Goal: Task Accomplishment & Management: Manage account settings

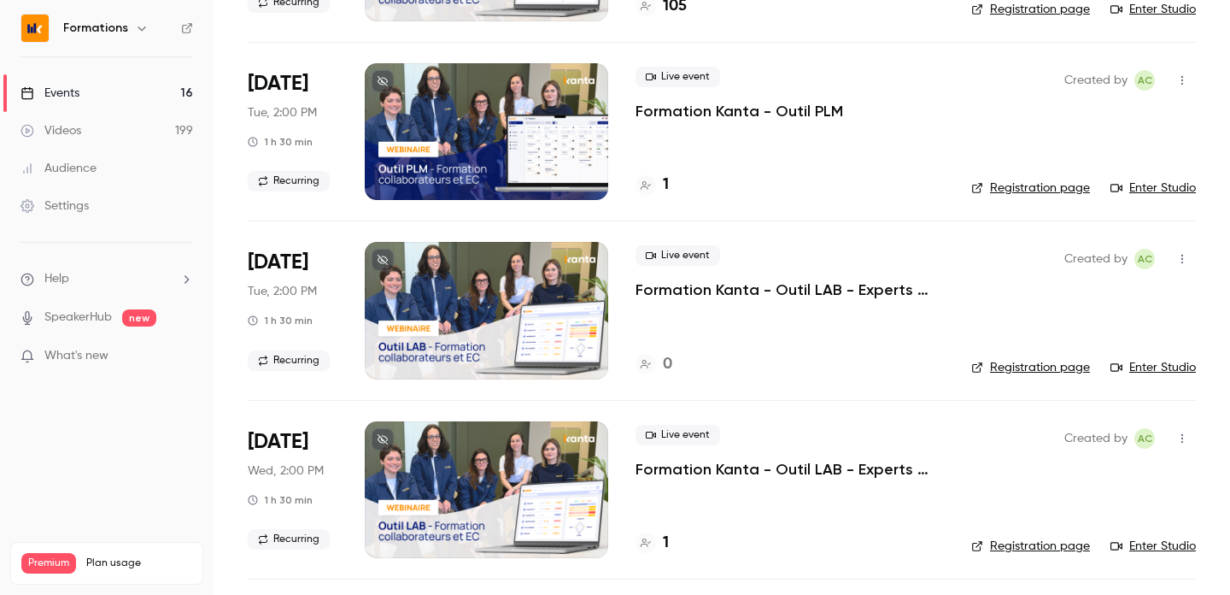
scroll to position [1120, 0]
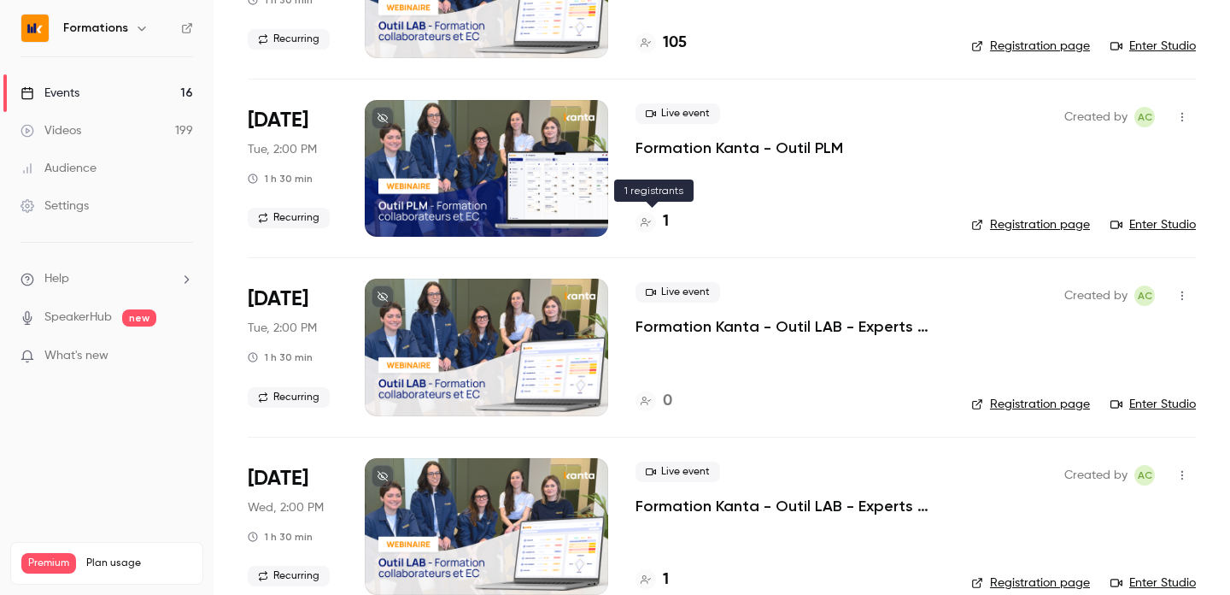
click at [660, 220] on div "1" at bounding box center [652, 221] width 33 height 23
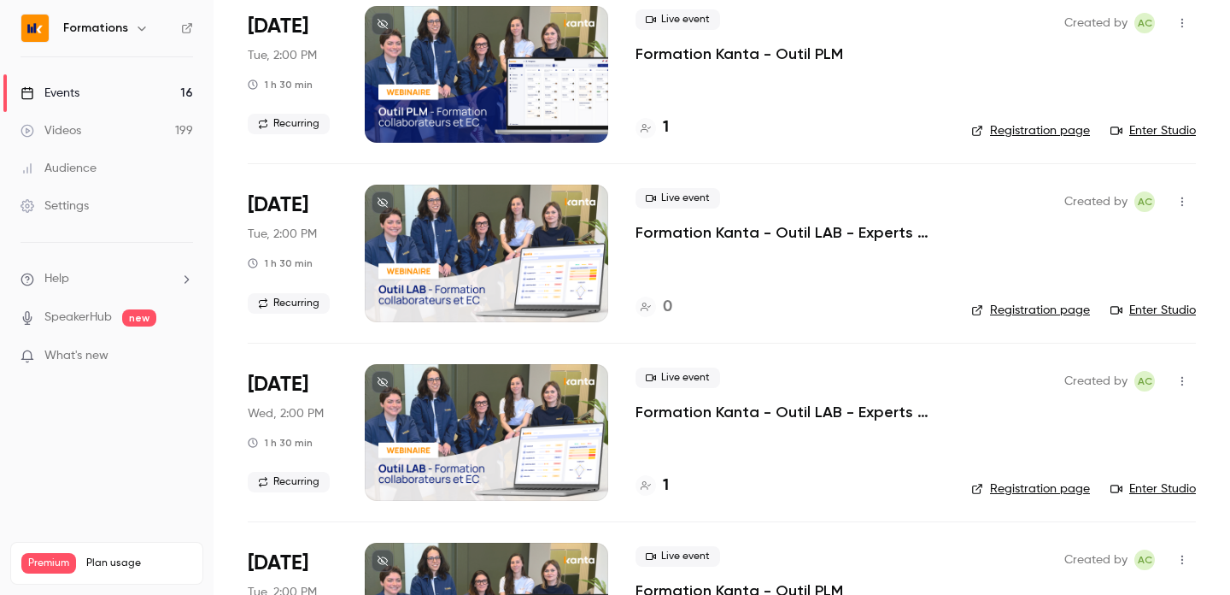
scroll to position [1215, 0]
click at [1178, 191] on button "button" at bounding box center [1182, 200] width 27 height 27
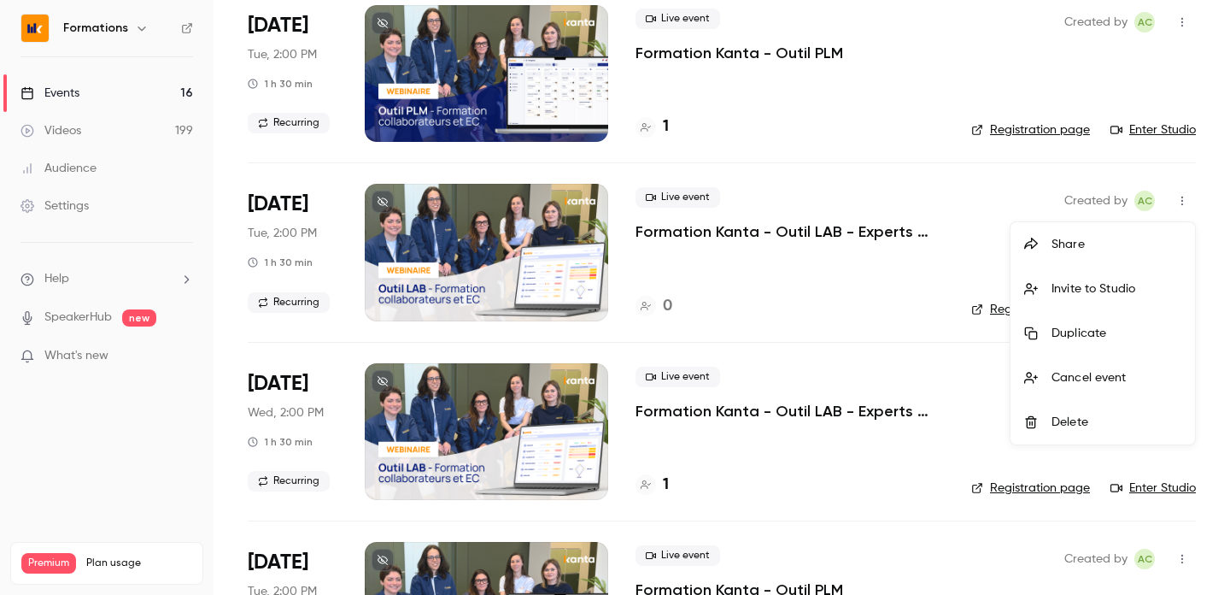
click at [1129, 414] on div "Delete" at bounding box center [1117, 422] width 130 height 17
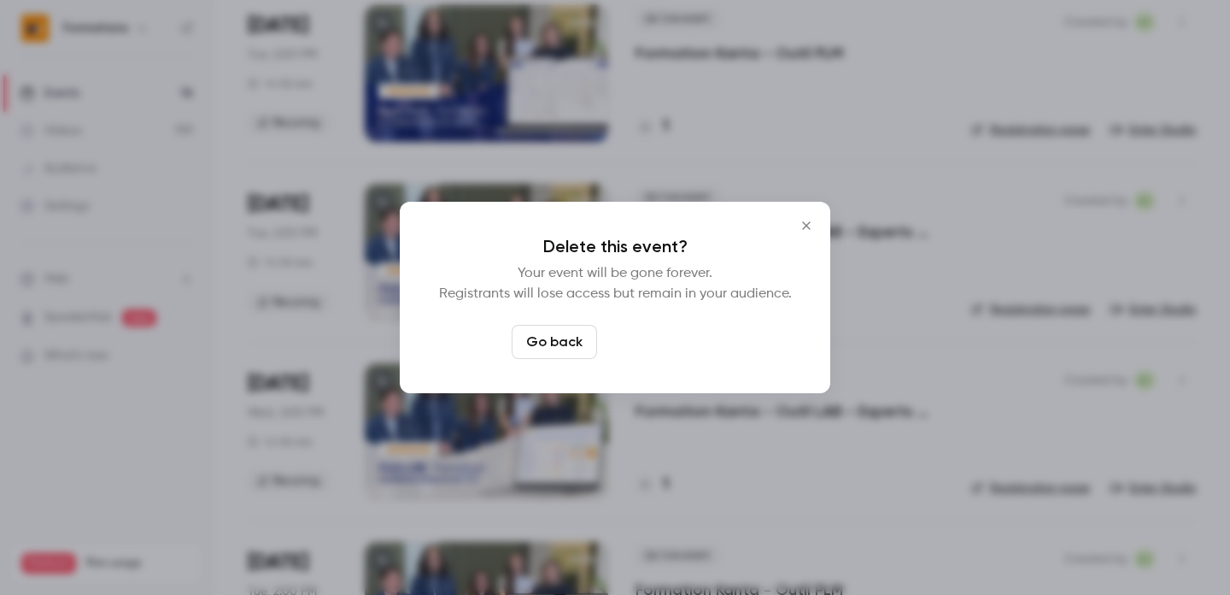
click at [671, 348] on button "Delete event" at bounding box center [661, 342] width 114 height 34
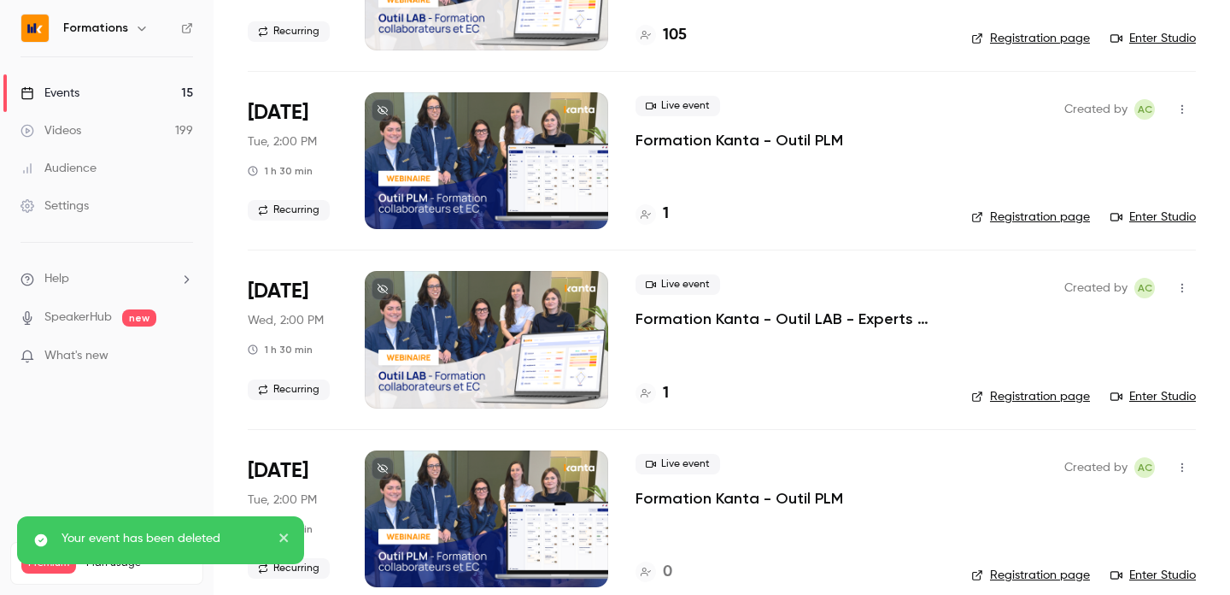
scroll to position [1125, 0]
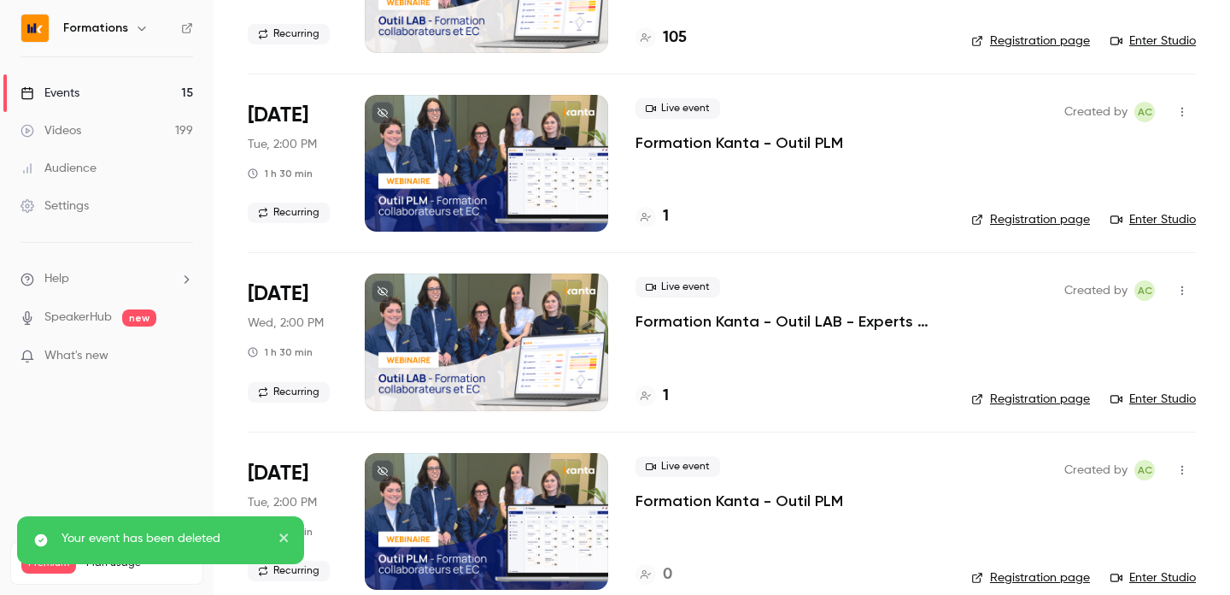
click at [663, 397] on h4 "1" at bounding box center [666, 395] width 6 height 23
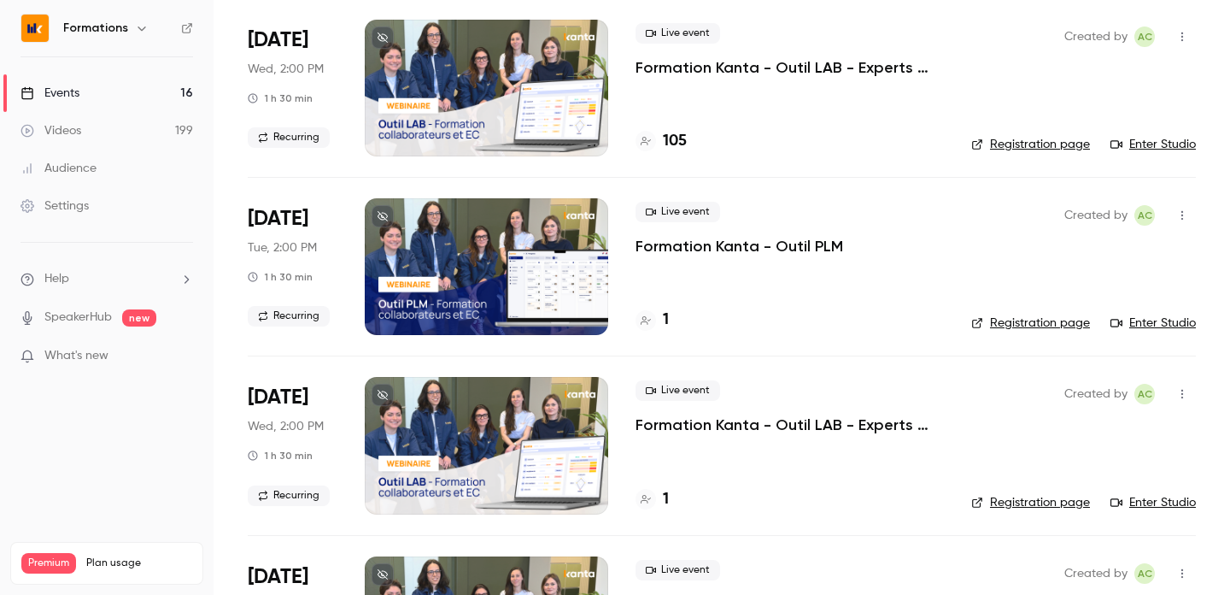
scroll to position [1051, 0]
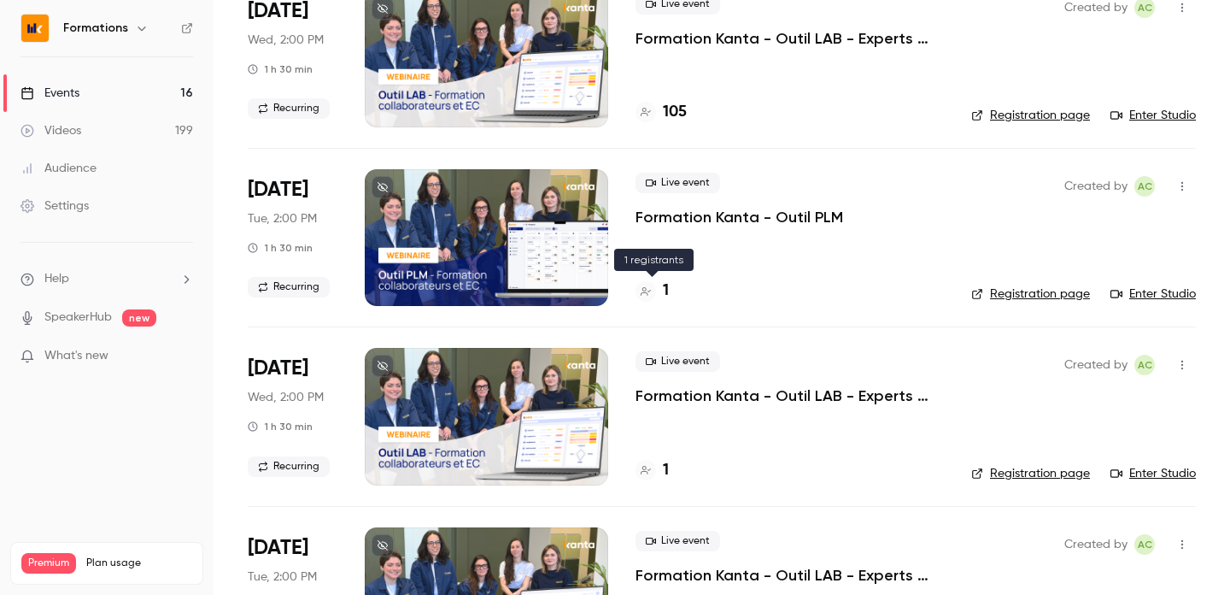
click at [660, 296] on div "1" at bounding box center [652, 290] width 33 height 23
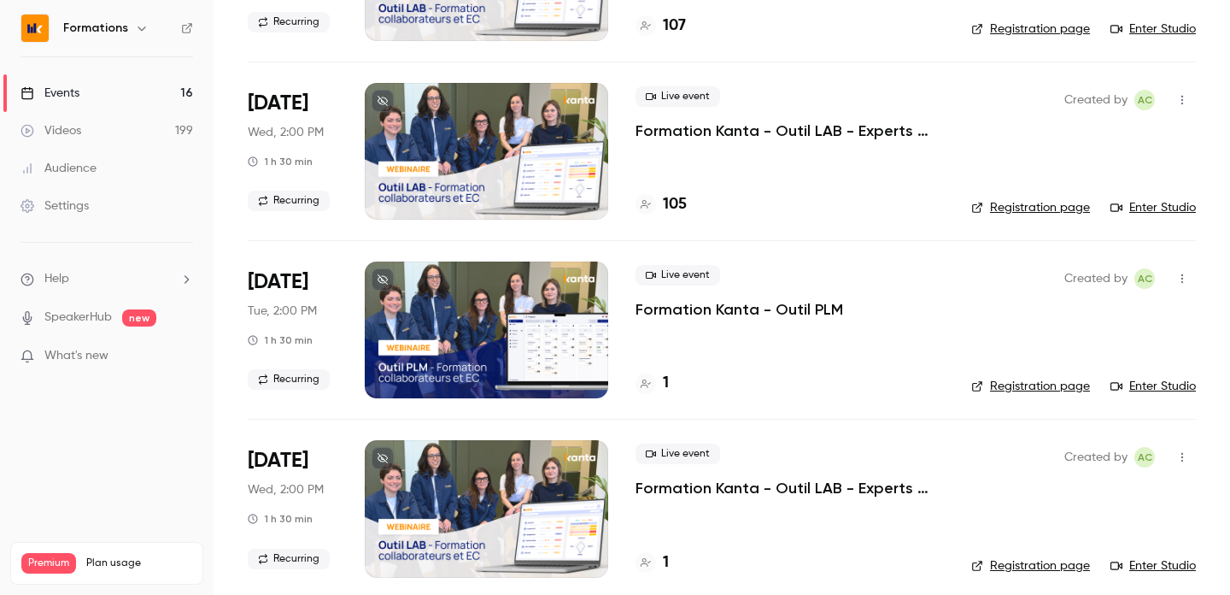
scroll to position [1111, 0]
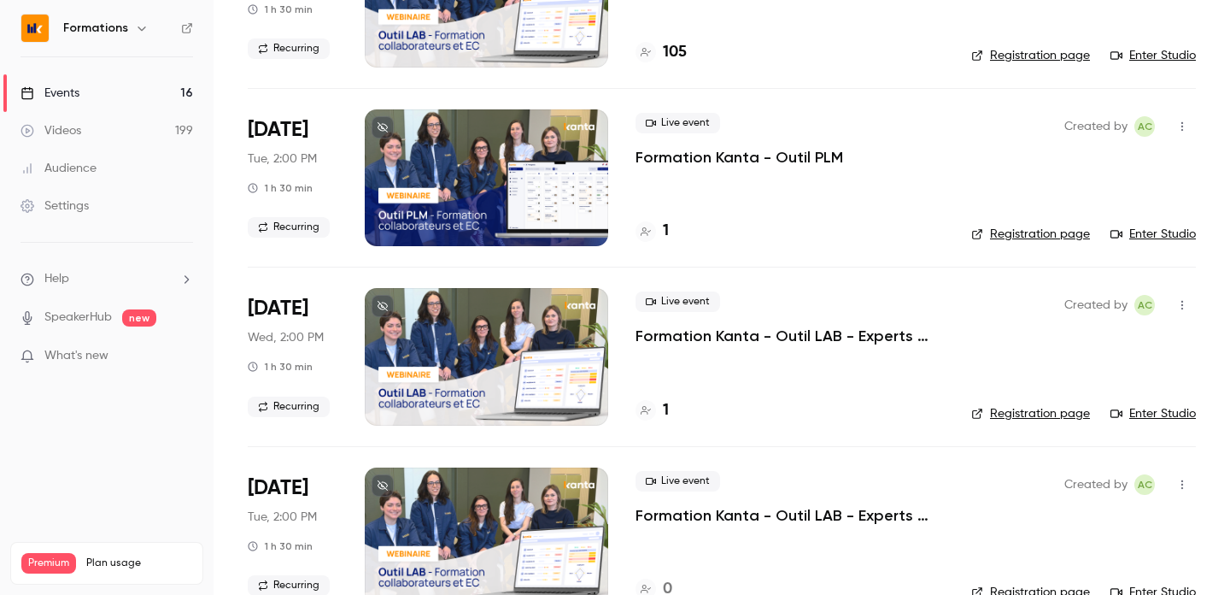
click at [650, 414] on icon at bounding box center [646, 410] width 10 height 10
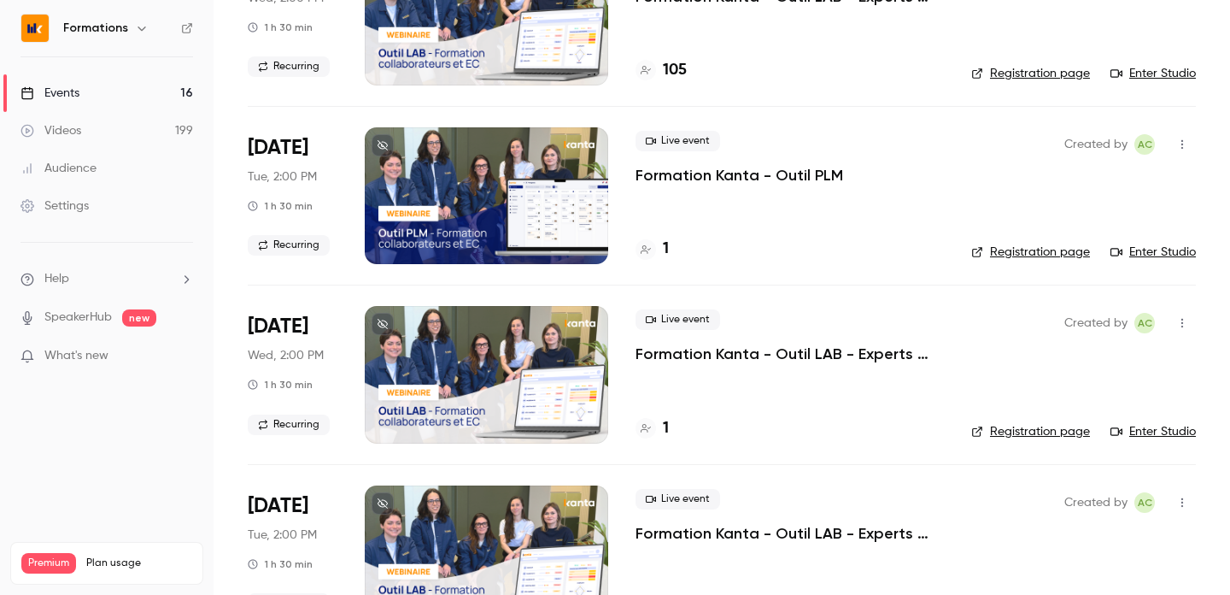
scroll to position [1104, 0]
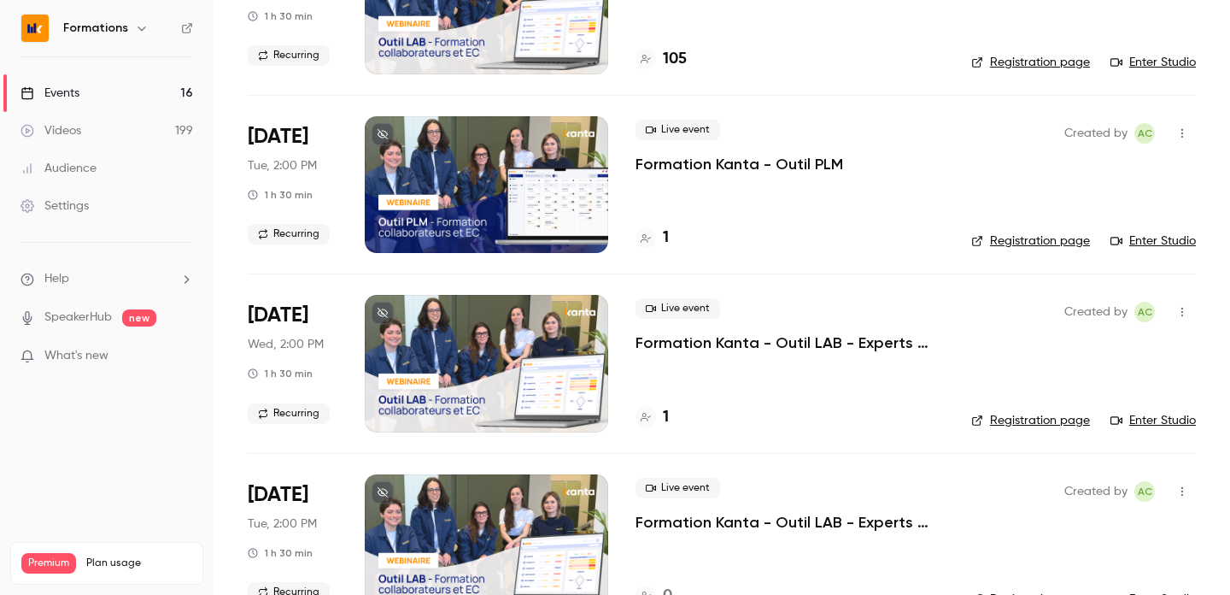
click at [659, 245] on div "1" at bounding box center [652, 237] width 33 height 23
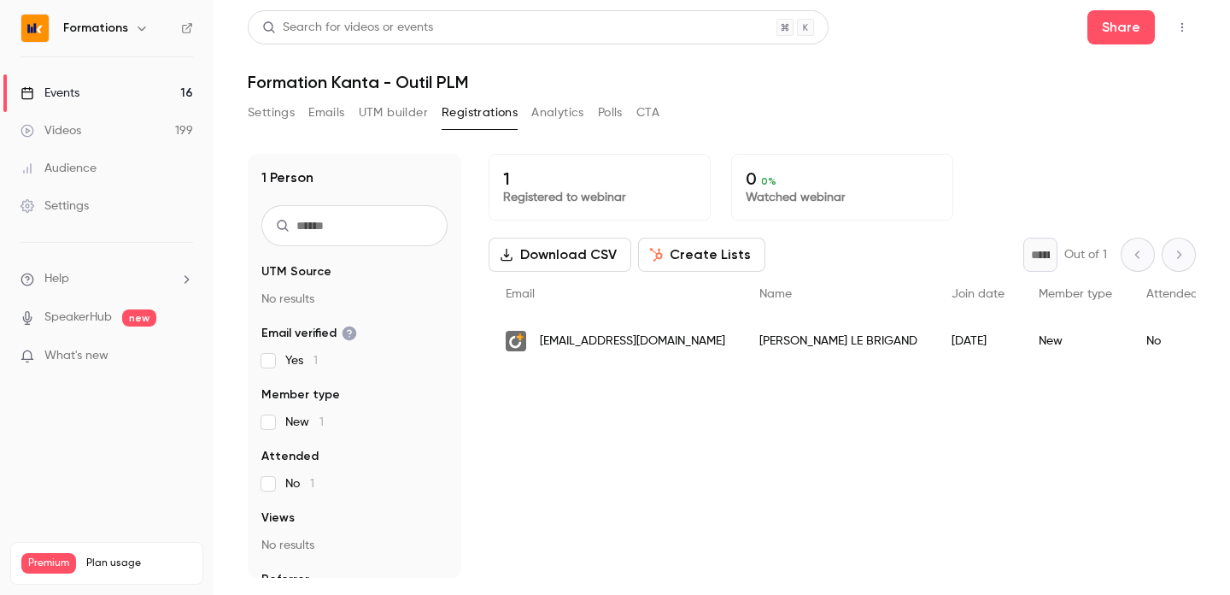
click at [664, 348] on div "[EMAIL_ADDRESS][DOMAIN_NAME]" at bounding box center [616, 341] width 254 height 48
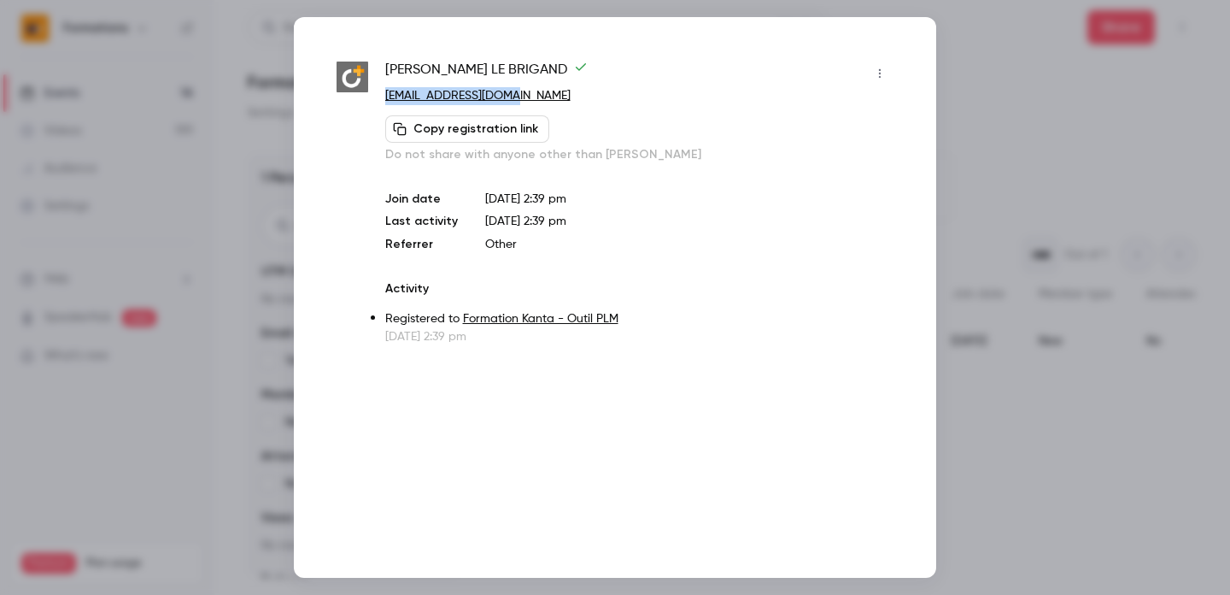
drag, startPoint x: 509, startPoint y: 98, endPoint x: 382, endPoint y: 98, distance: 127.3
click at [382, 98] on div "[PERSON_NAME] LE BRIGAND [EMAIL_ADDRESS][DOMAIN_NAME] Copy registration link Do…" at bounding box center [615, 202] width 557 height 285
copy link "[EMAIL_ADDRESS][DOMAIN_NAME]"
click at [960, 96] on div at bounding box center [615, 297] width 1230 height 595
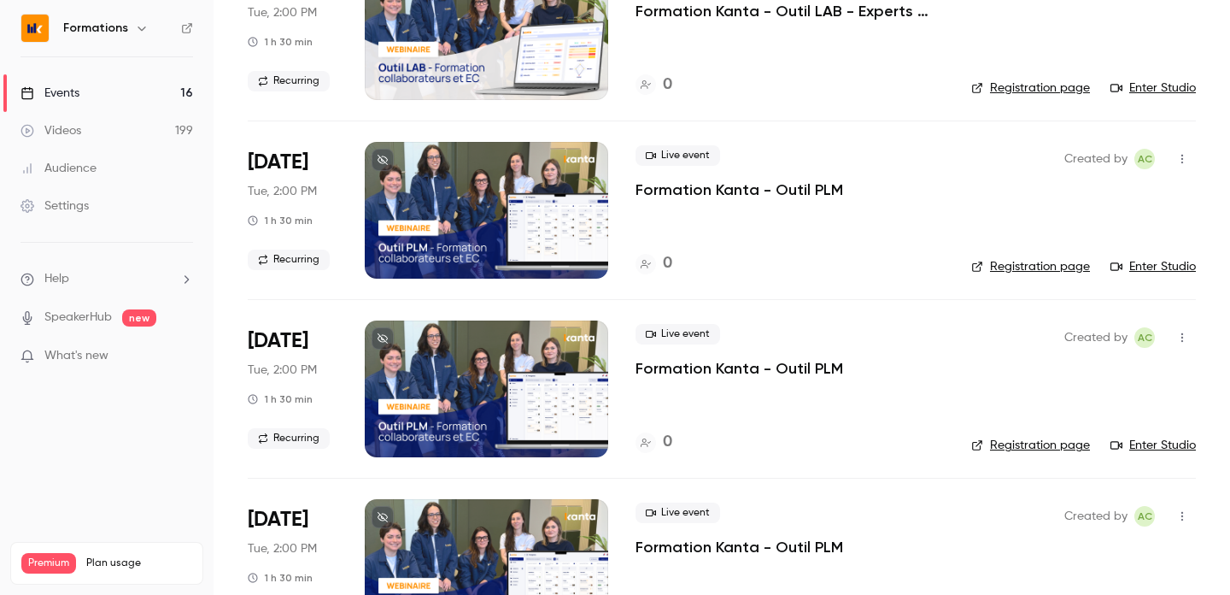
scroll to position [1614, 0]
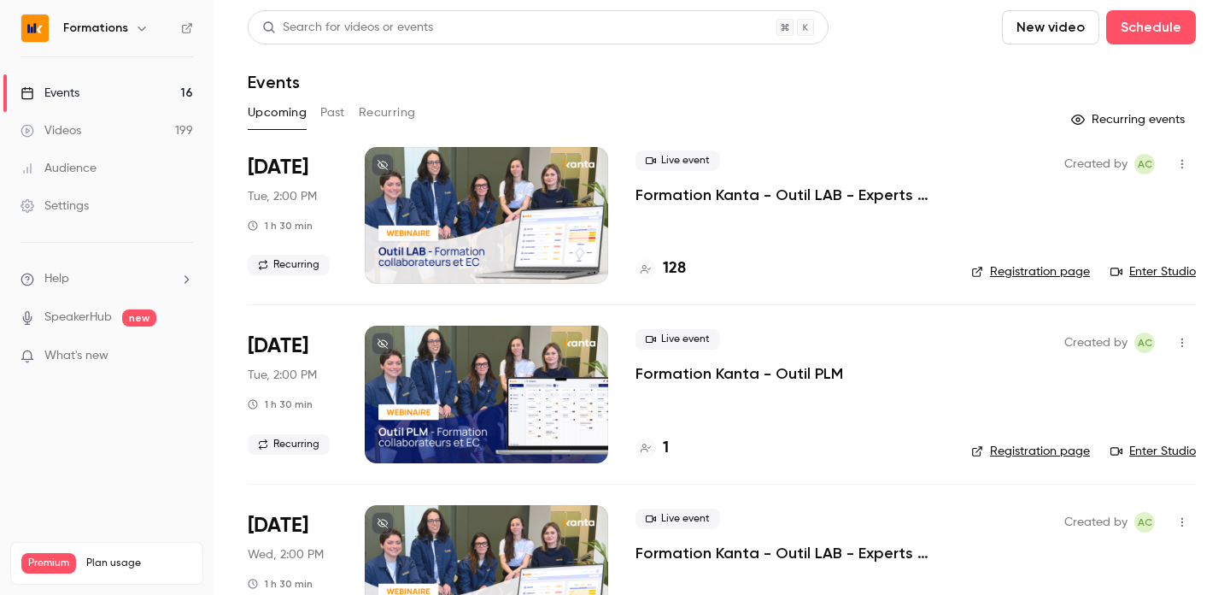
scroll to position [15, 0]
